Goal: Task Accomplishment & Management: Manage account settings

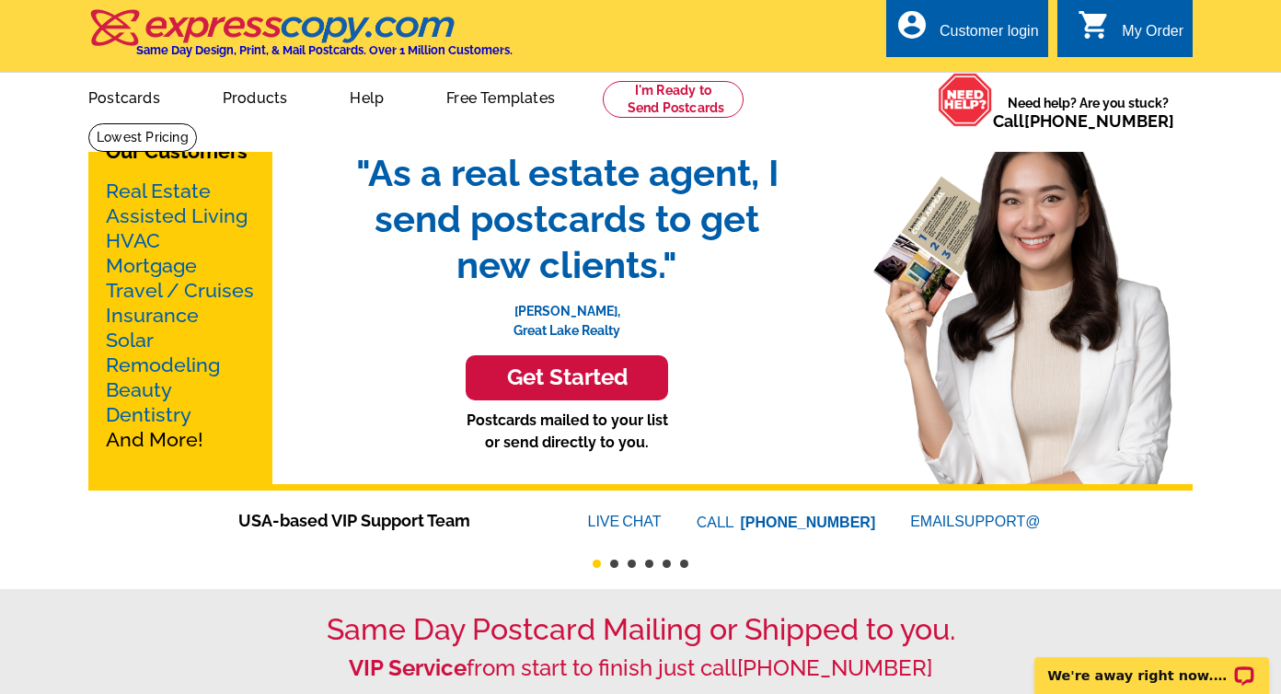
click at [991, 29] on div "Customer login" at bounding box center [988, 36] width 99 height 26
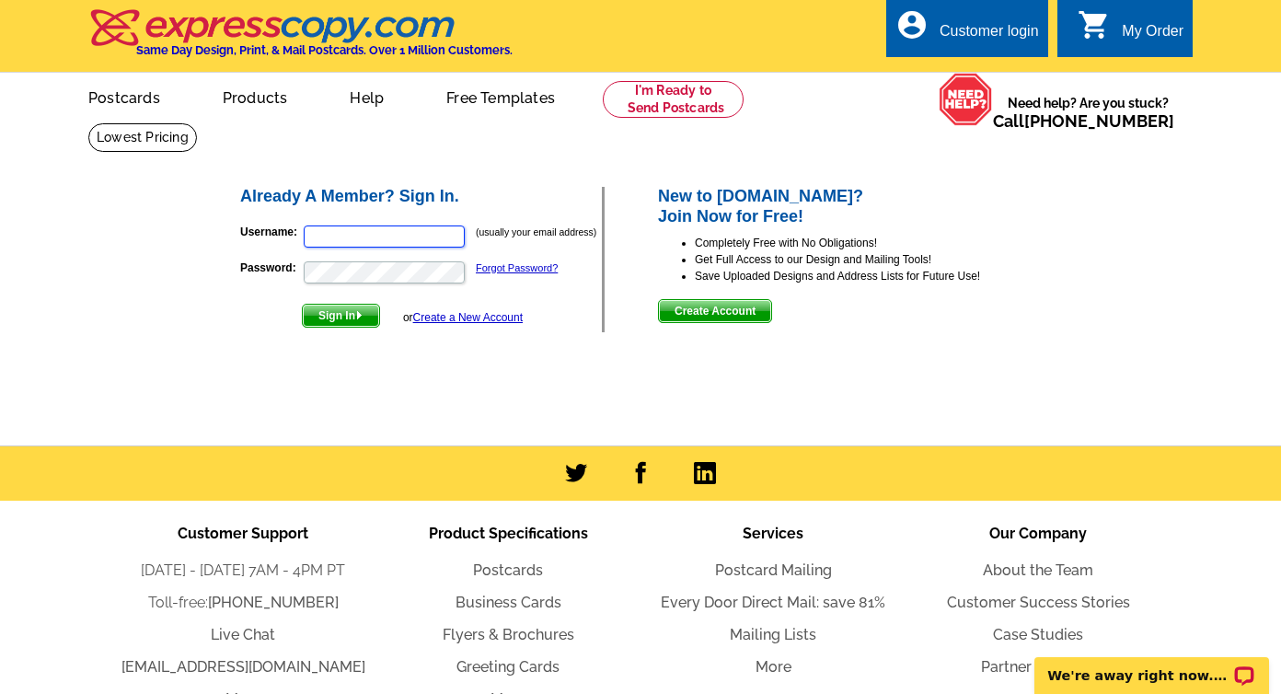
click at [331, 234] on input "Username:" at bounding box center [384, 236] width 161 height 22
type input "[PERSON_NAME][EMAIL_ADDRESS][DOMAIN_NAME]"
click at [302, 304] on button "Sign In" at bounding box center [341, 316] width 78 height 24
